Goal: Communication & Community: Answer question/provide support

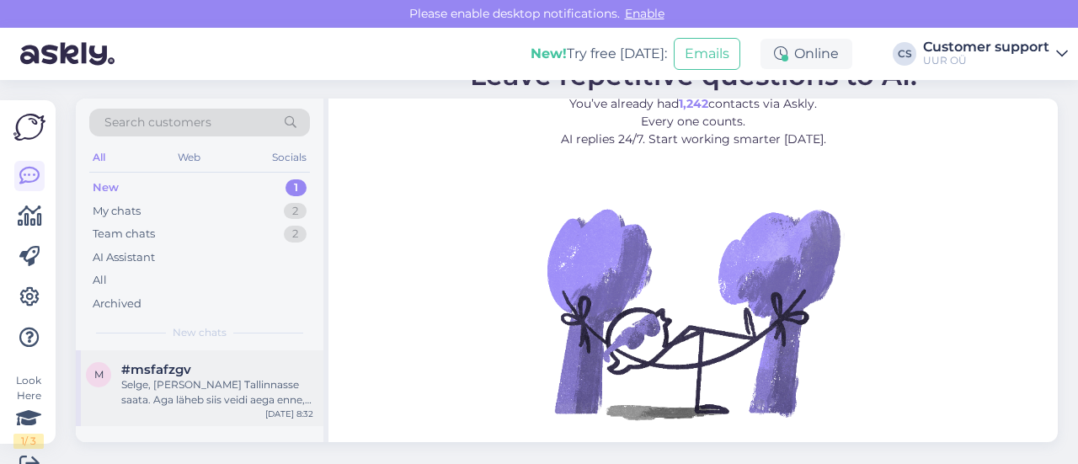
scroll to position [2, 0]
click at [242, 381] on div "Selge, [PERSON_NAME] Tallinnasse saata. Aga läheb siis veidi aega enne, kui too…" at bounding box center [217, 392] width 192 height 30
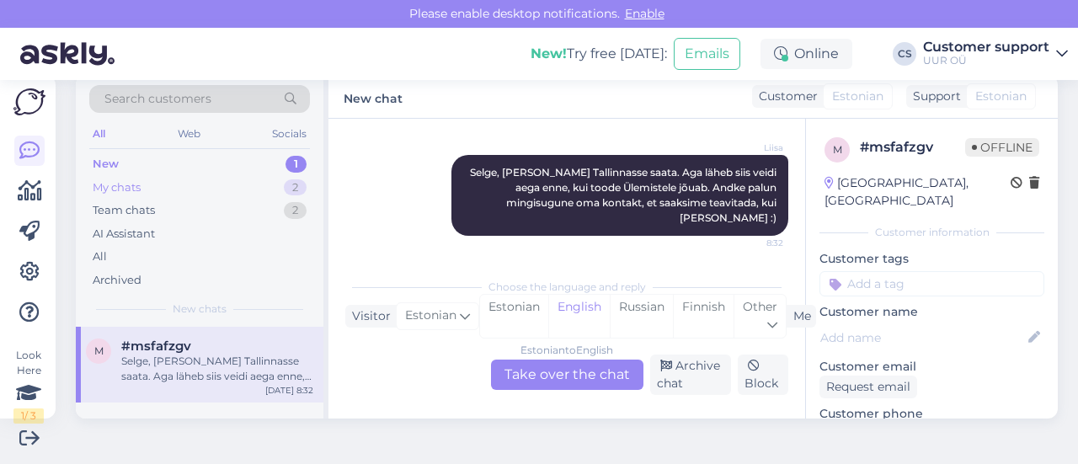
scroll to position [990, 0]
click at [218, 186] on div "My chats 2" at bounding box center [199, 188] width 221 height 24
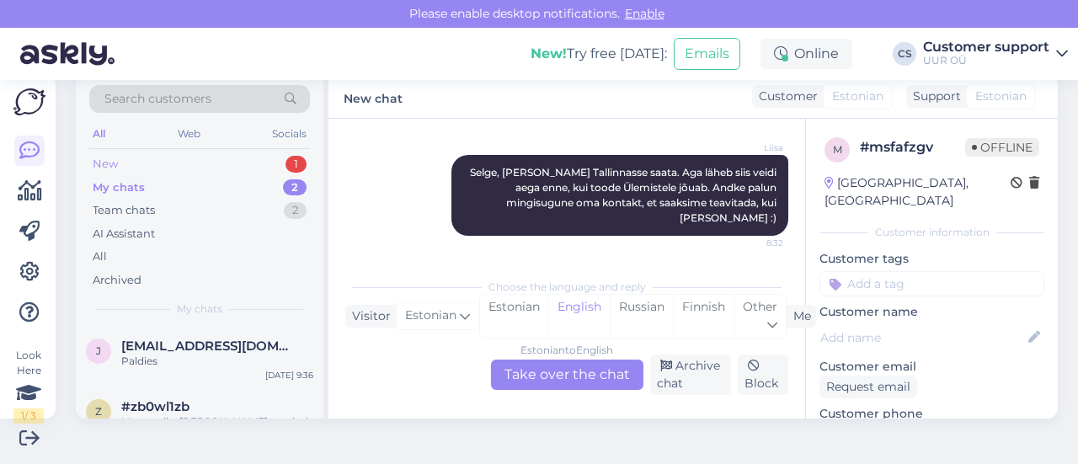
click at [204, 161] on div "New 1" at bounding box center [199, 164] width 221 height 24
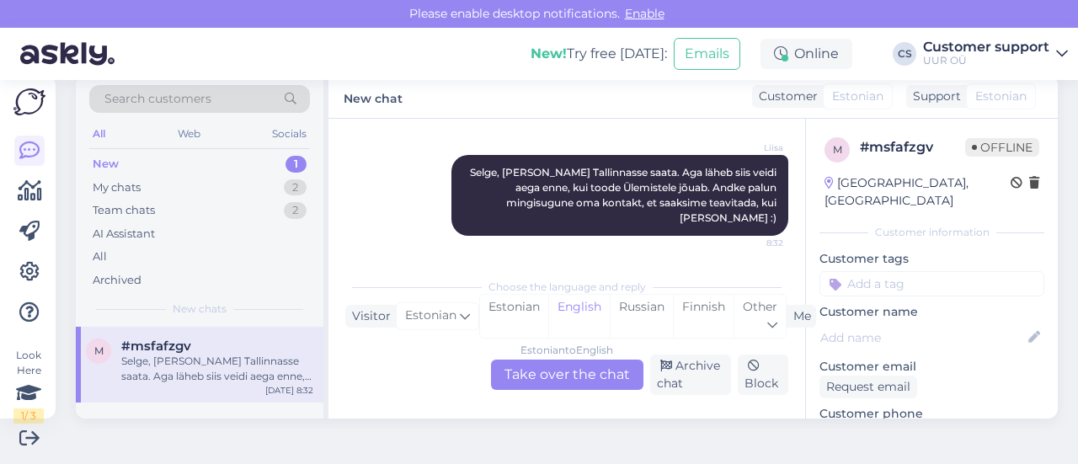
click at [233, 340] on div "#msfafzgv" at bounding box center [217, 346] width 192 height 15
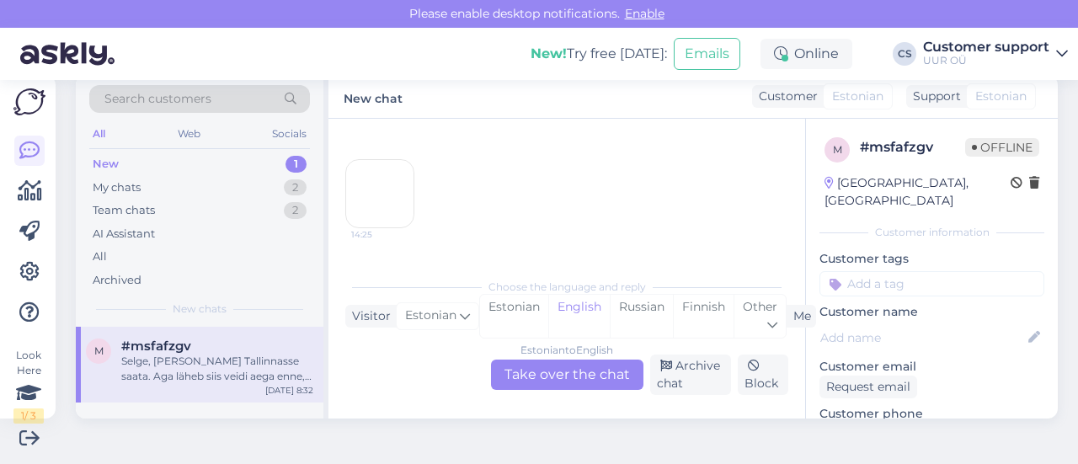
click at [559, 378] on div "Estonian to English Take over the chat" at bounding box center [567, 375] width 152 height 30
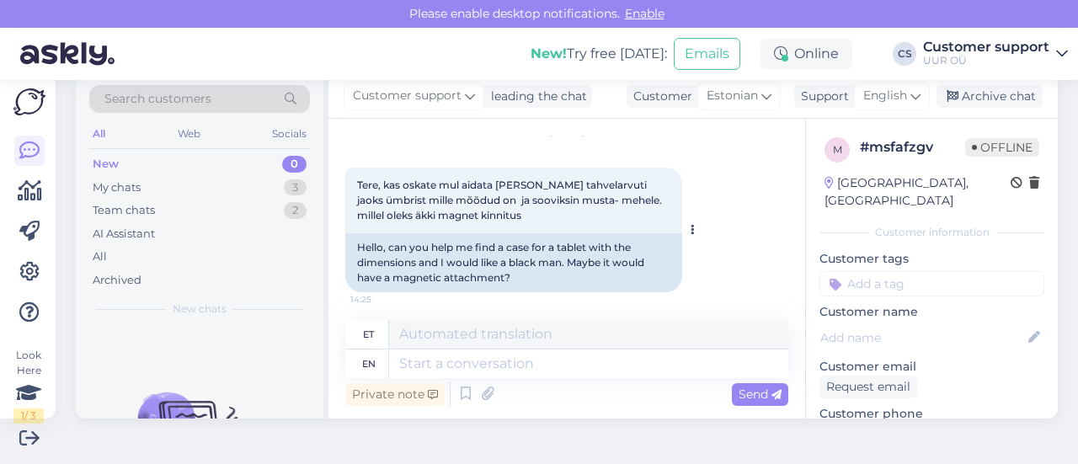
scroll to position [84, 0]
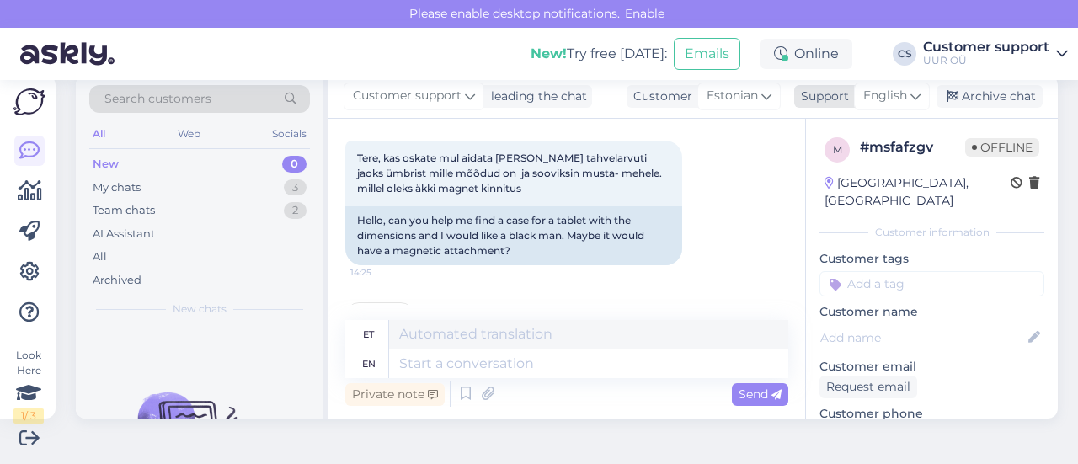
click at [888, 99] on span "English" at bounding box center [886, 96] width 44 height 19
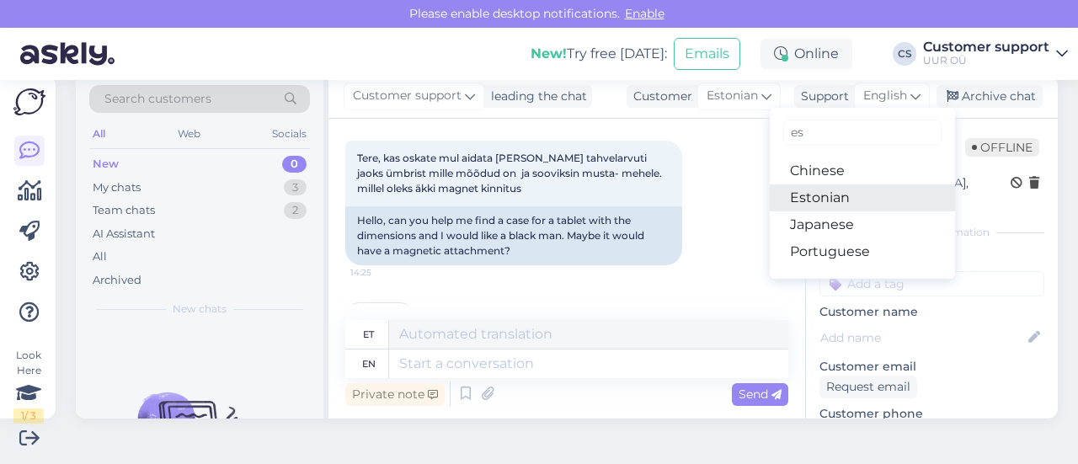
type input "es"
click at [818, 206] on link "Estonian" at bounding box center [862, 198] width 185 height 27
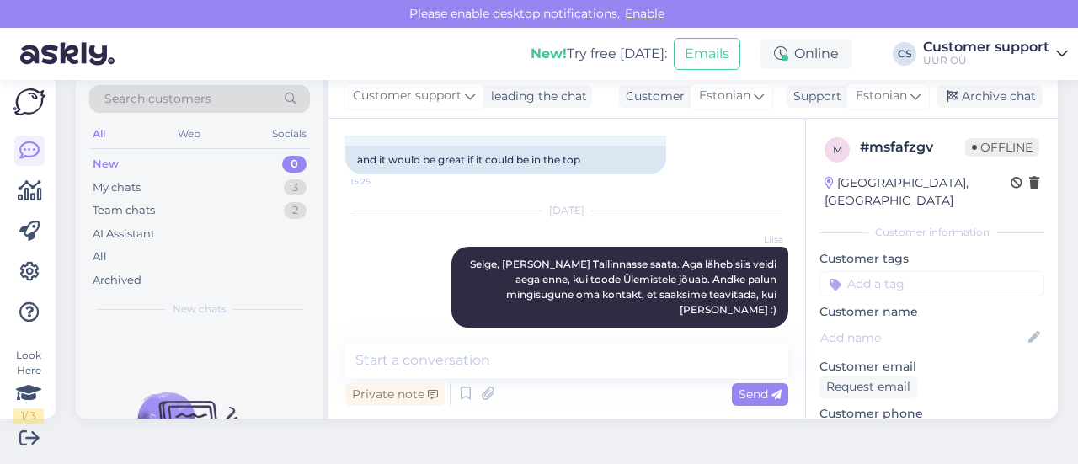
scroll to position [1062, 0]
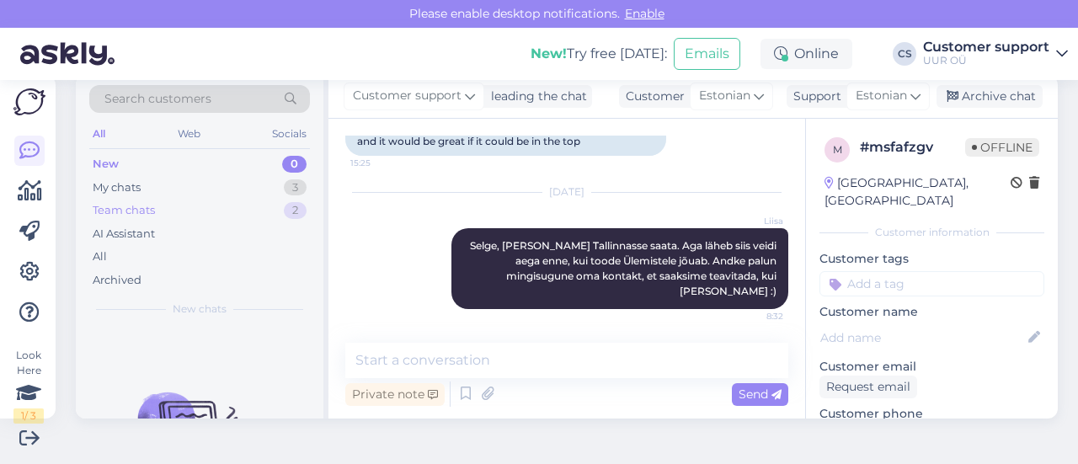
click at [151, 206] on div "Team chats" at bounding box center [124, 210] width 62 height 17
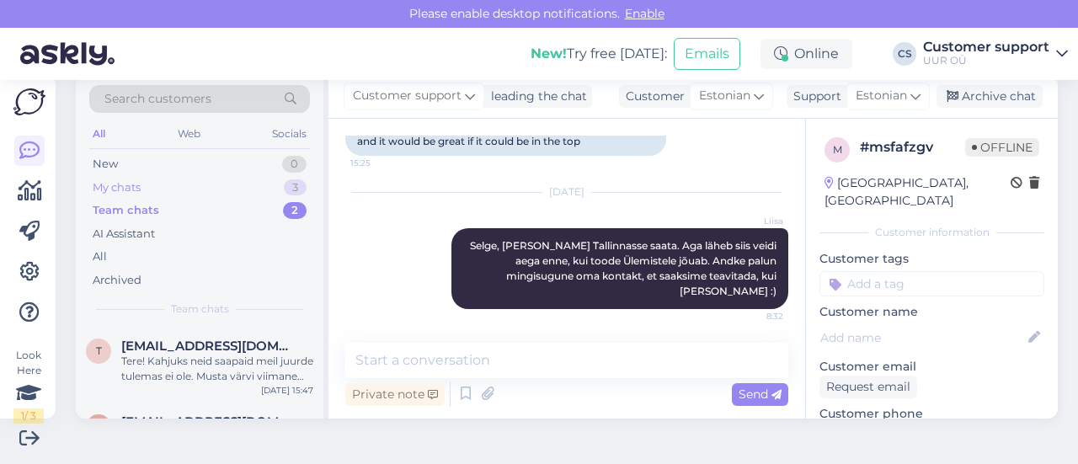
click at [136, 186] on div "My chats" at bounding box center [117, 187] width 48 height 17
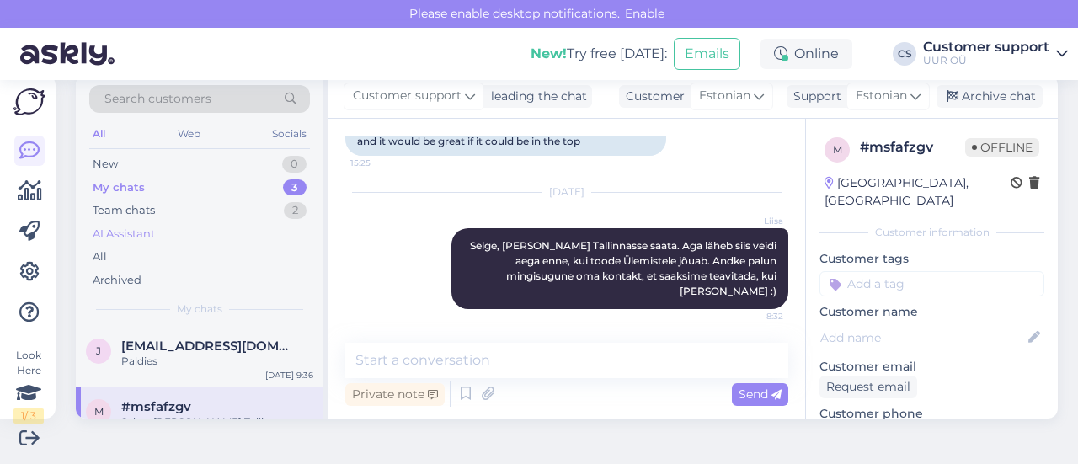
click at [164, 229] on div "AI Assistant" at bounding box center [199, 234] width 221 height 24
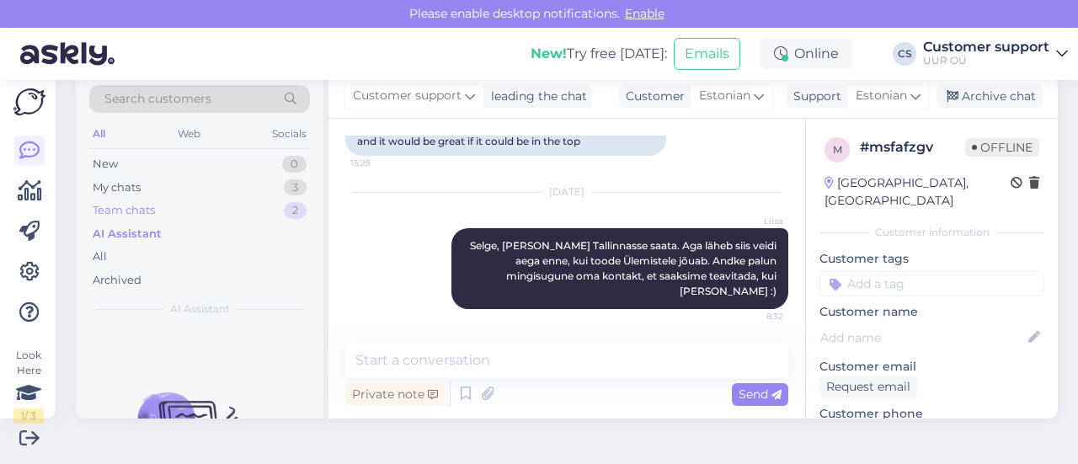
click at [140, 205] on div "Team chats" at bounding box center [124, 210] width 62 height 17
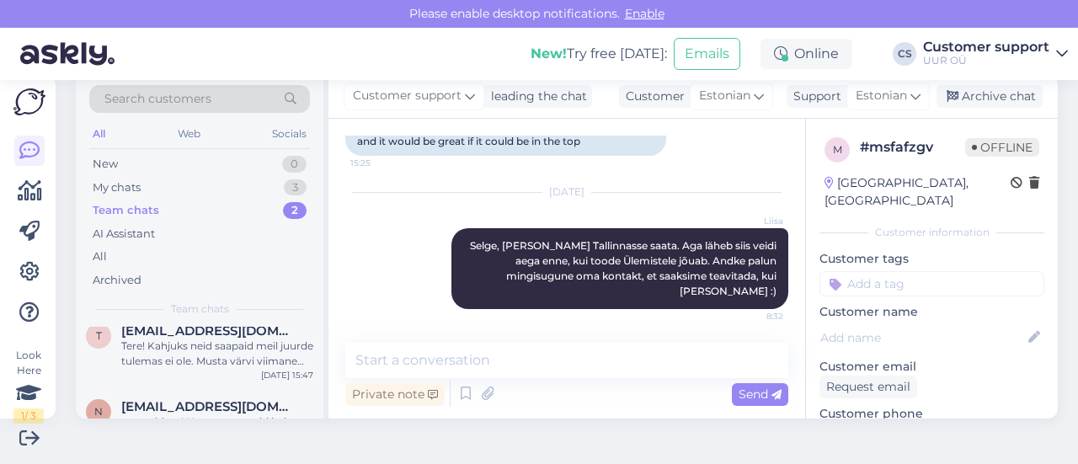
scroll to position [0, 0]
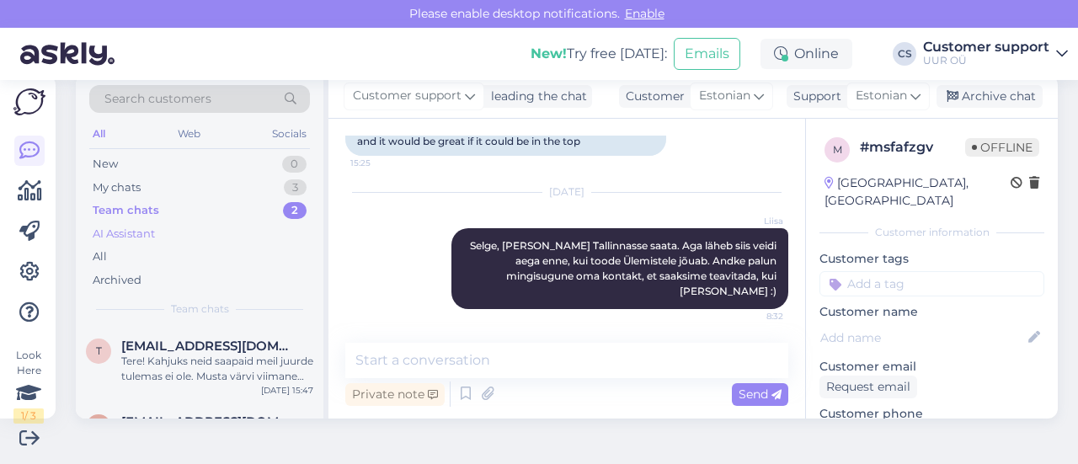
click at [154, 233] on div "AI Assistant" at bounding box center [124, 234] width 62 height 17
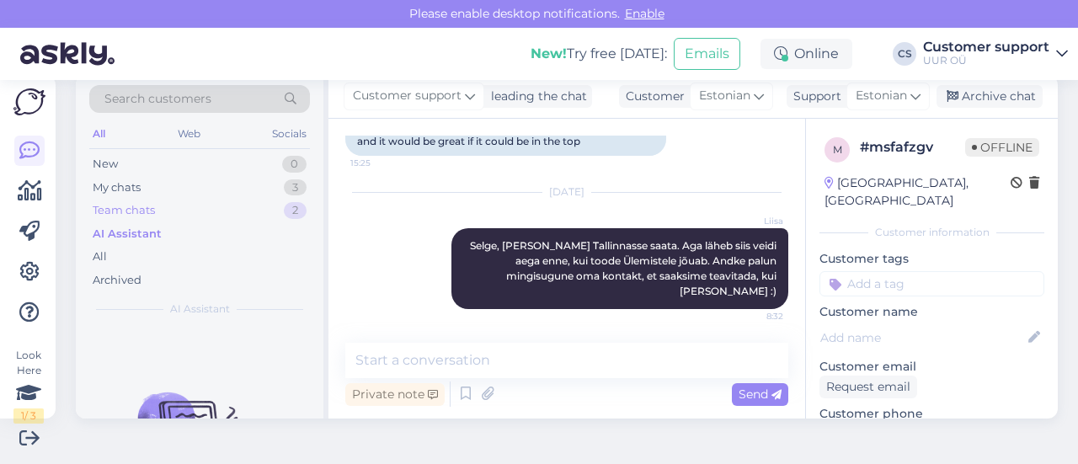
click at [138, 208] on div "Team chats" at bounding box center [124, 210] width 62 height 17
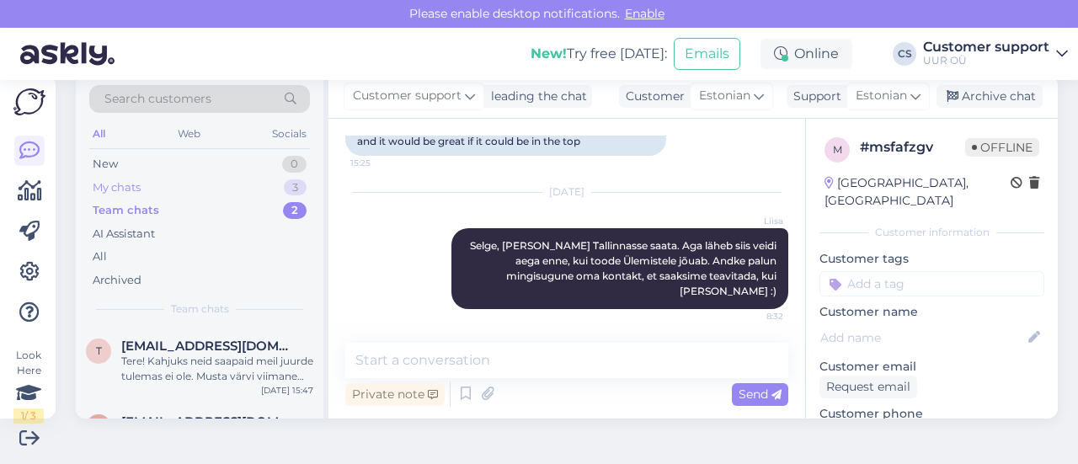
click at [140, 186] on div "My chats" at bounding box center [117, 187] width 48 height 17
